Goal: Check status

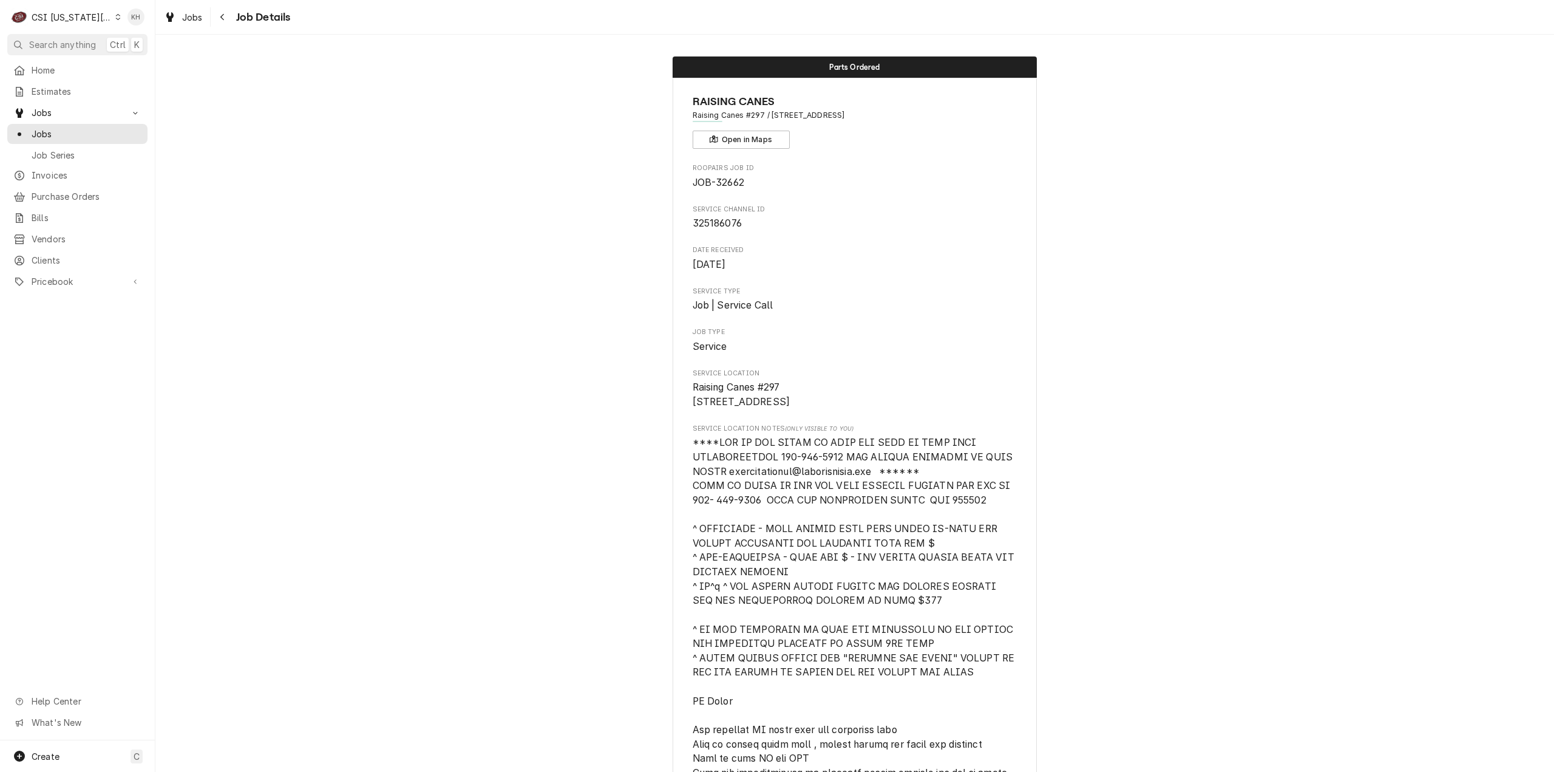
click at [81, 13] on div "CSI Kansas City." at bounding box center [72, 17] width 80 height 13
click at [143, 60] on div "CSI St. [PERSON_NAME]" at bounding box center [211, 66] width 179 height 13
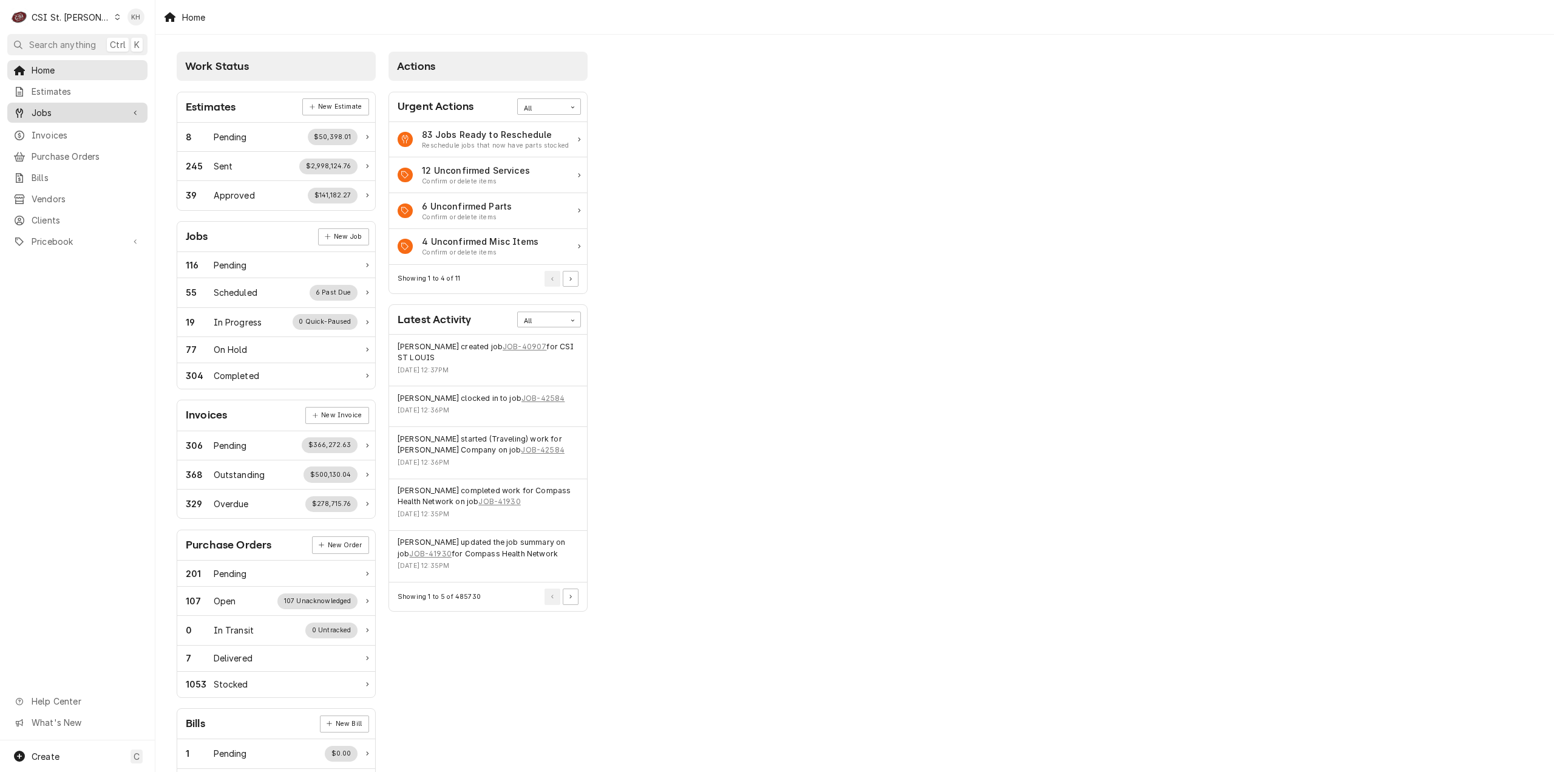
click at [69, 106] on span "Jobs" at bounding box center [78, 112] width 92 height 13
click at [65, 106] on span "Jobs" at bounding box center [78, 112] width 92 height 13
click at [80, 36] on button "Search anything Ctrl K" at bounding box center [77, 44] width 140 height 21
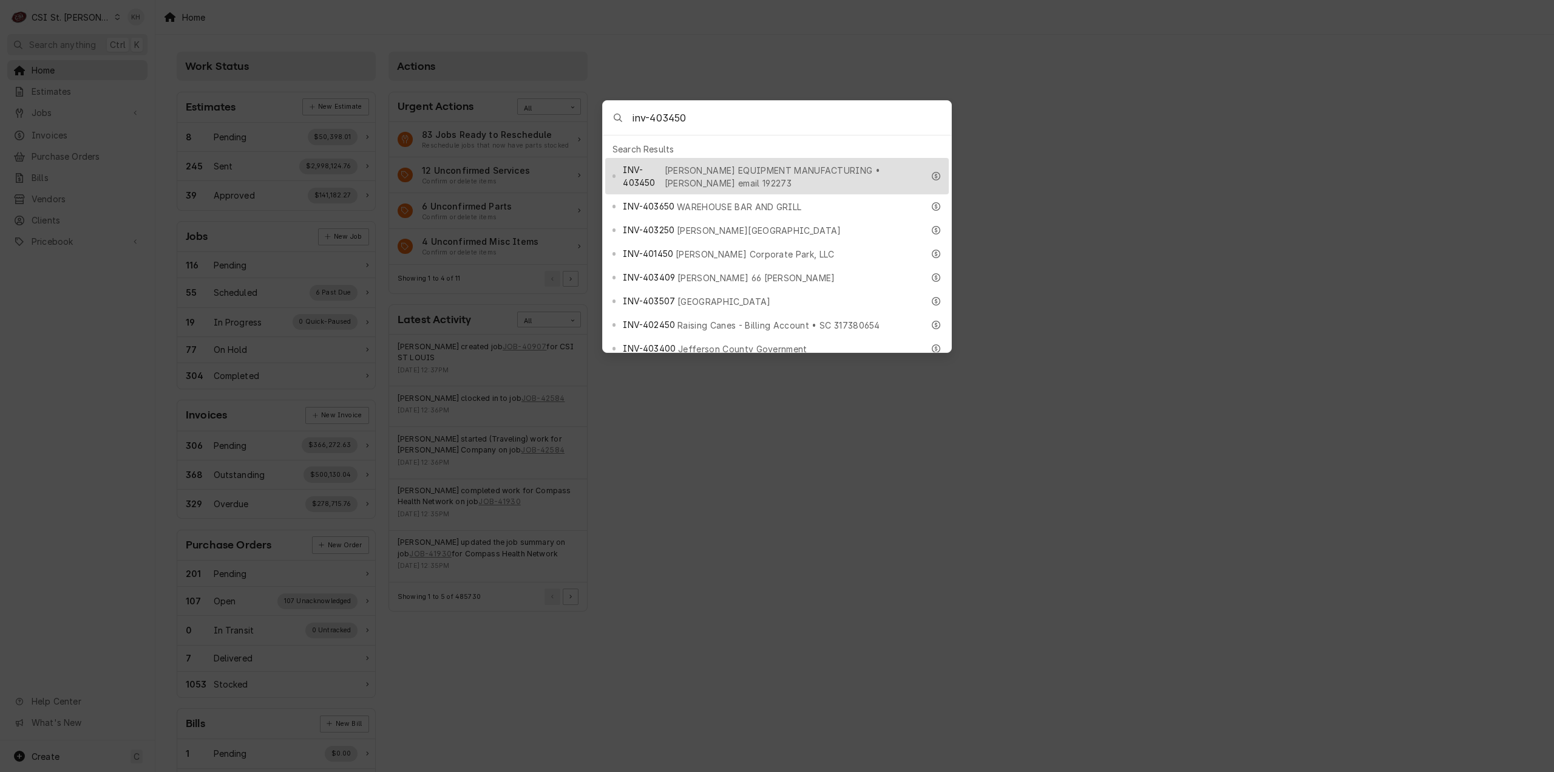
type input "inv-403450"
click at [662, 164] on span "INV-403450" at bounding box center [642, 175] width 39 height 25
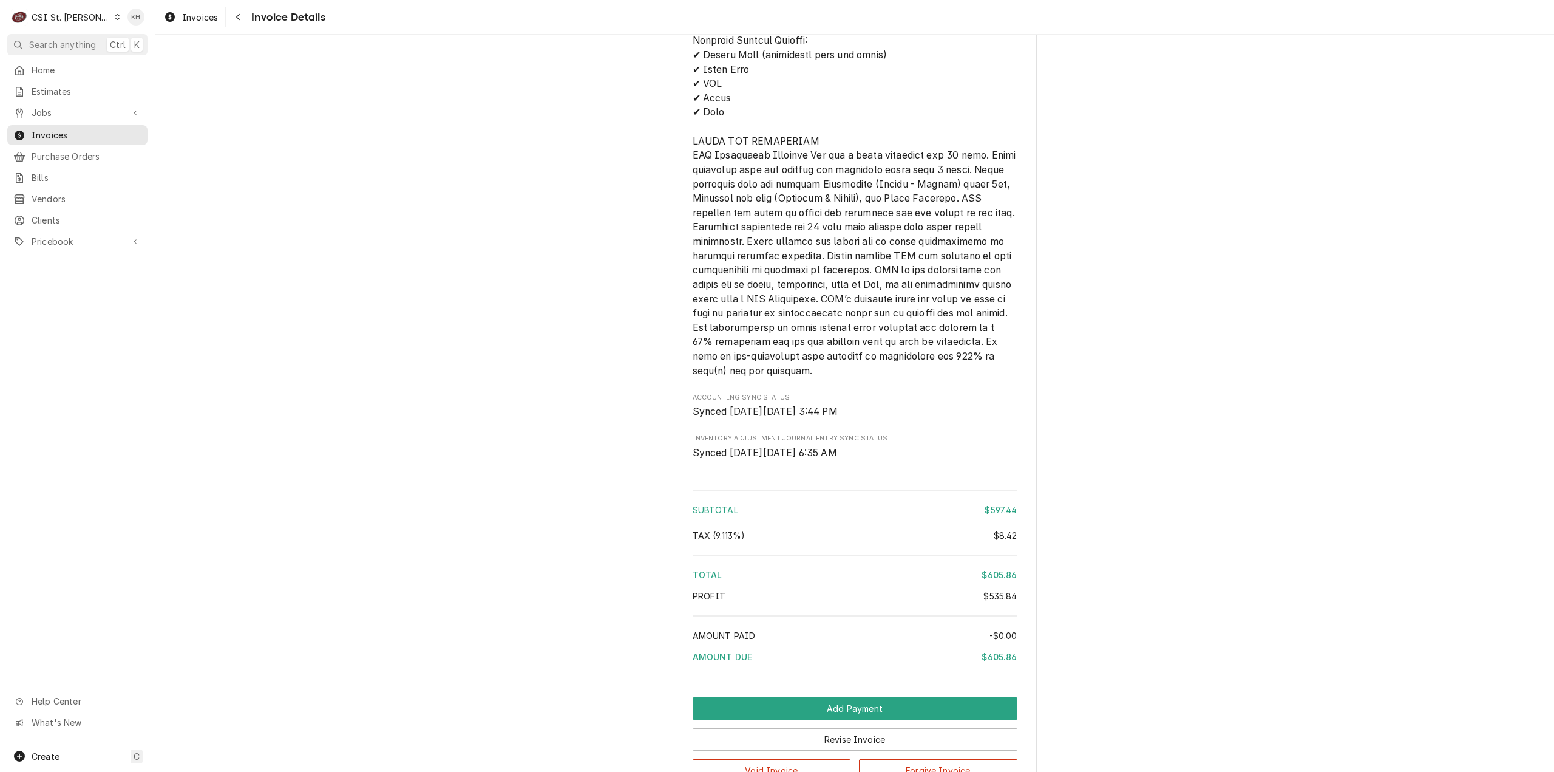
scroll to position [2654, 0]
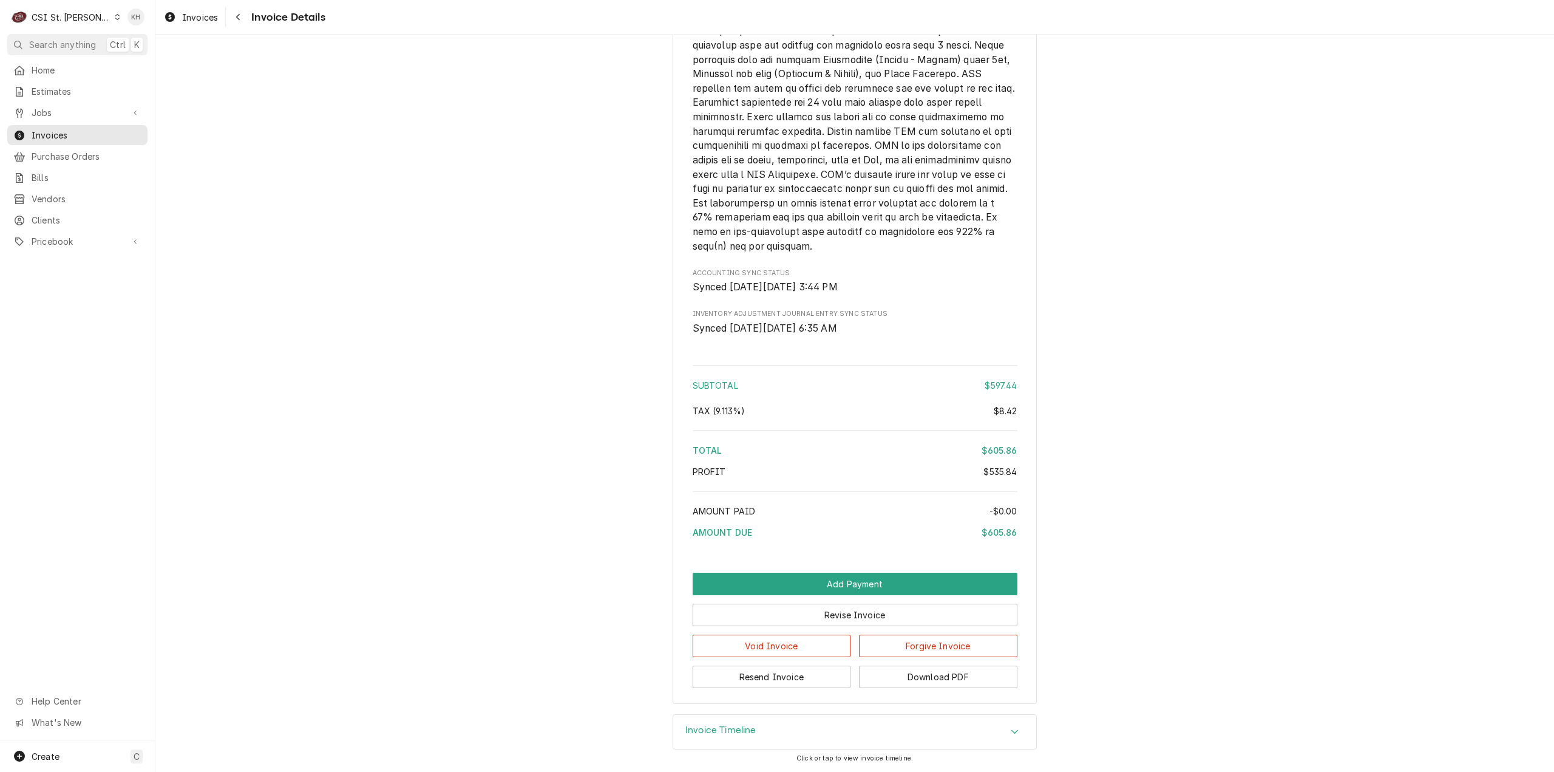
click at [724, 736] on h3 "Invoice Timeline" at bounding box center [720, 730] width 71 height 12
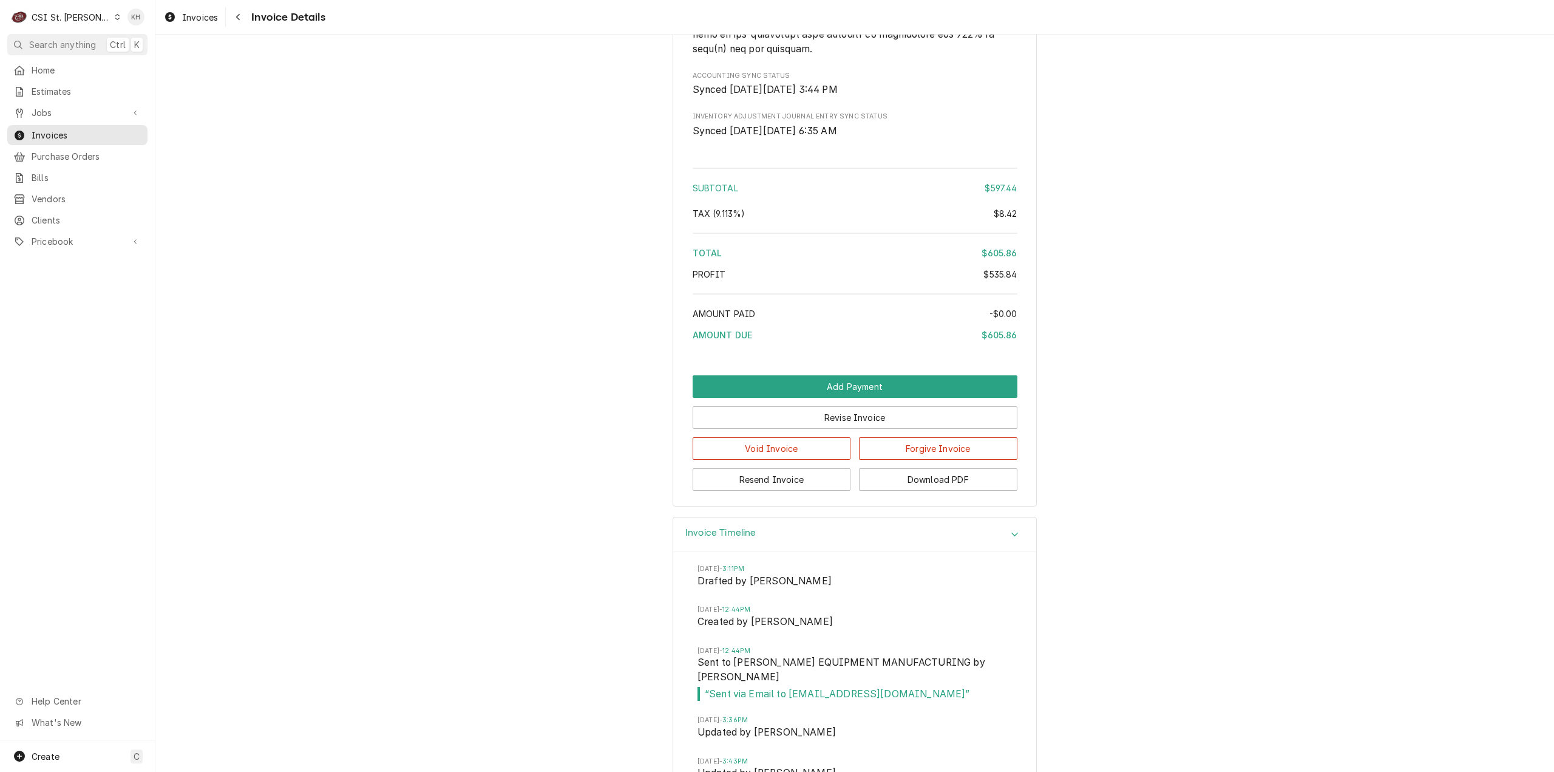
scroll to position [2876, 0]
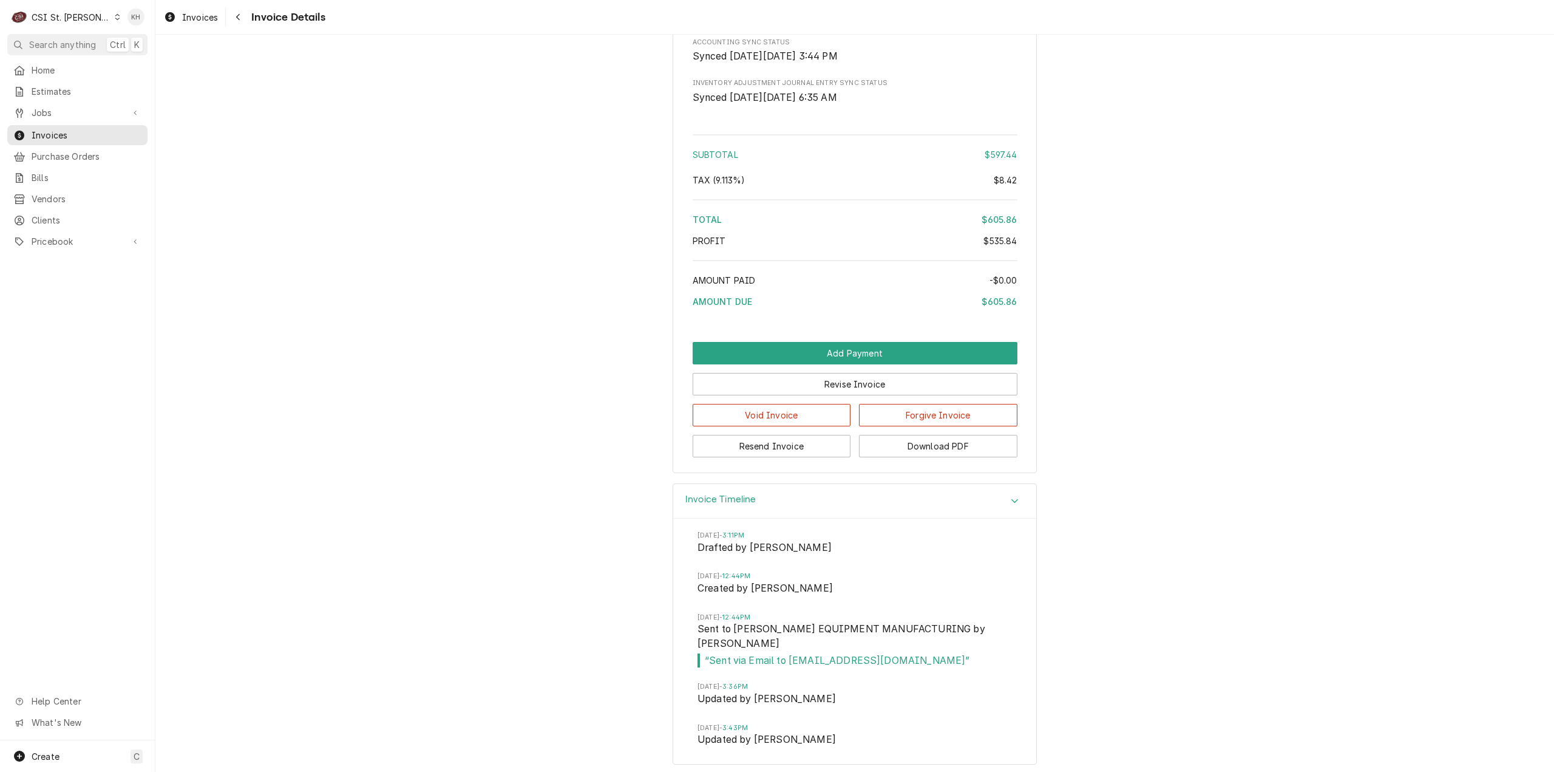
drag, startPoint x: 260, startPoint y: 154, endPoint x: 223, endPoint y: 1, distance: 157.4
click at [71, 41] on span "Search anything" at bounding box center [62, 44] width 67 height 13
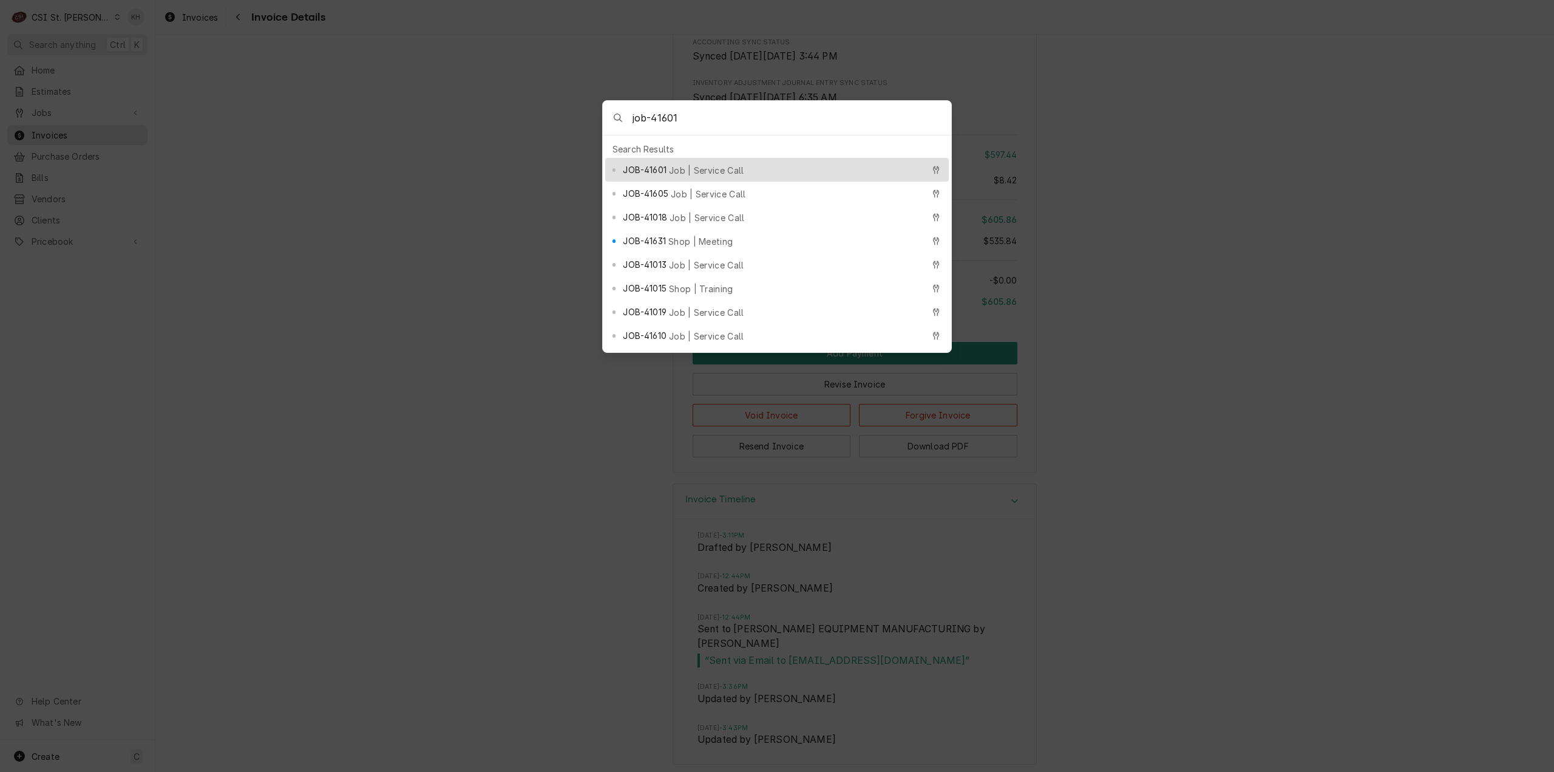
type input "job-41601"
click at [659, 165] on span "JOB-41601" at bounding box center [644, 169] width 43 height 13
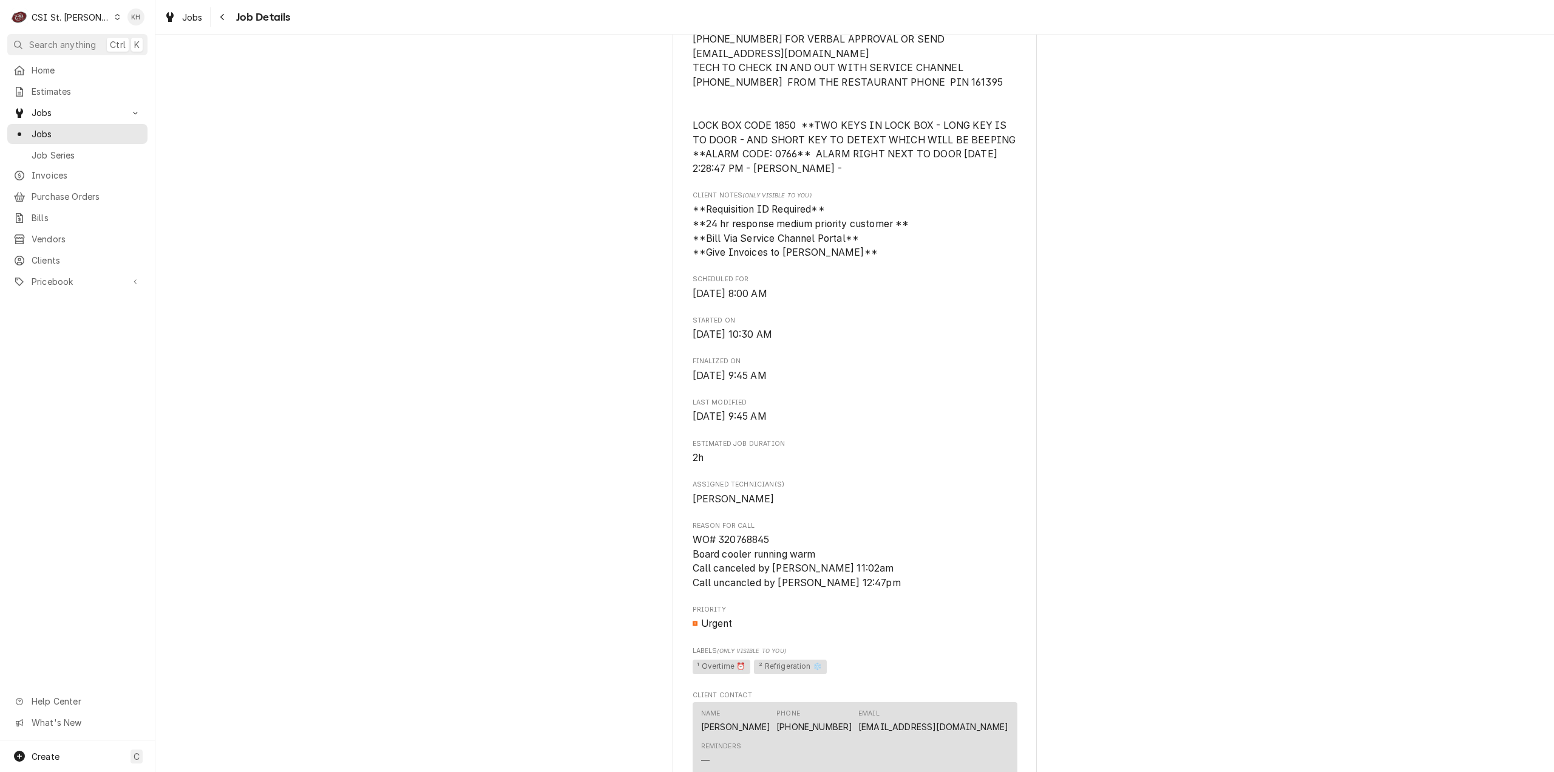
scroll to position [425, 0]
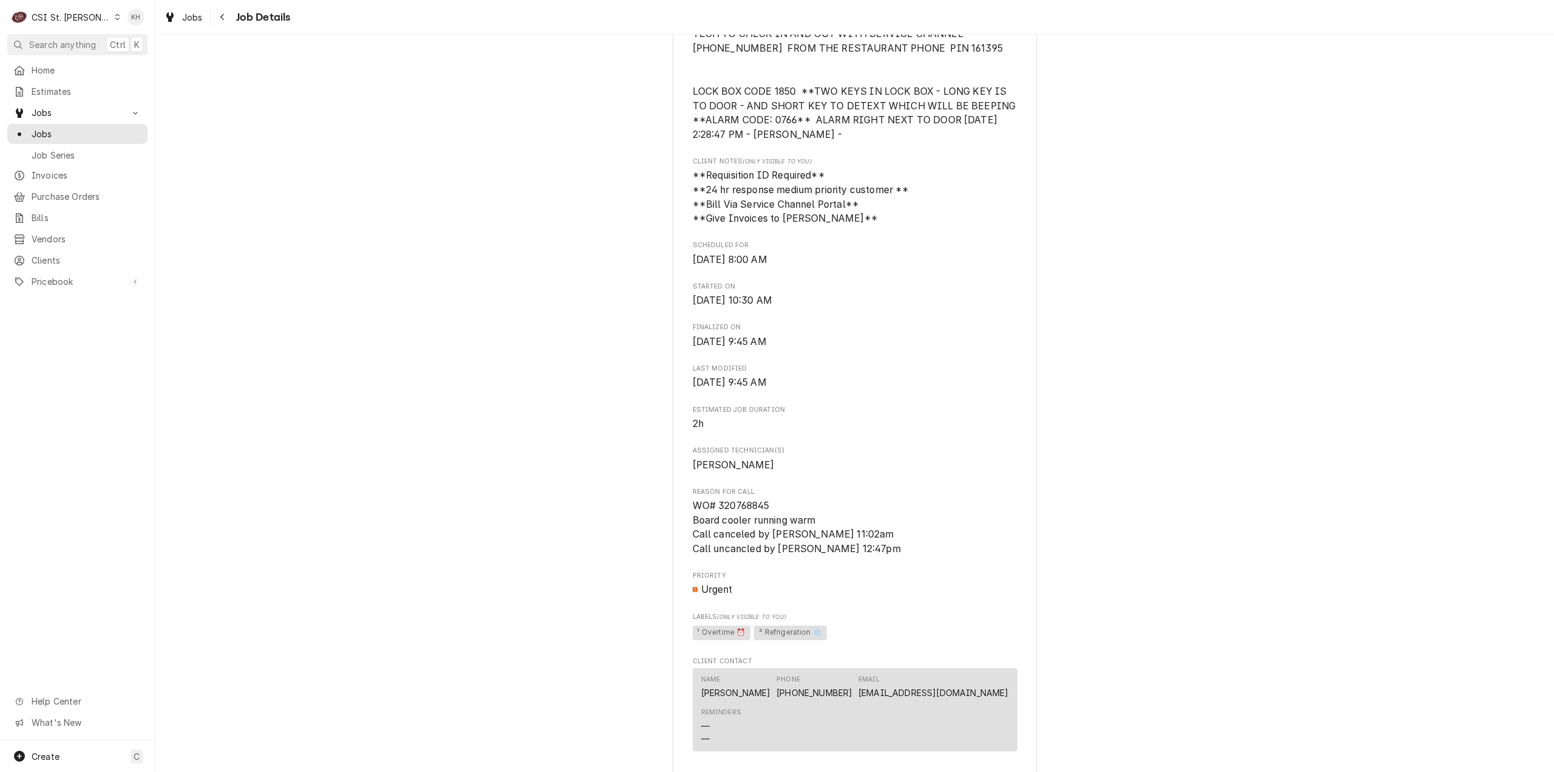
click at [746, 517] on span "WO# 320768845 Board cooler running warm Call canceled by Jeff Costa 11:02am Cal…" at bounding box center [797, 527] width 208 height 55
copy span "320768845"
